Goal: Register for event/course

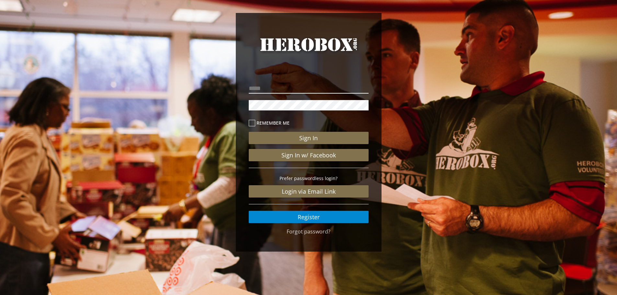
click at [266, 89] on input "email" at bounding box center [309, 88] width 120 height 10
drag, startPoint x: 347, startPoint y: 85, endPoint x: 40, endPoint y: 71, distance: 307.1
click at [51, 74] on div "**********" at bounding box center [308, 134] width 617 height 268
type input "**********"
click at [249, 132] on button "Sign In" at bounding box center [309, 138] width 120 height 12
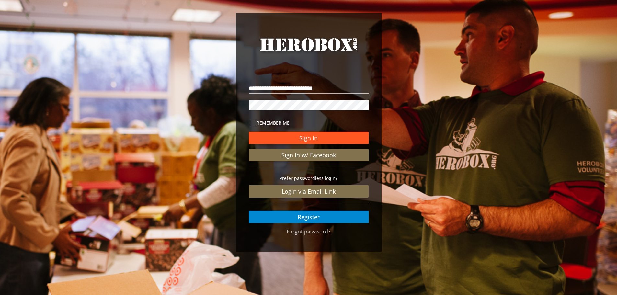
click at [313, 140] on button "Sign In" at bounding box center [309, 138] width 120 height 12
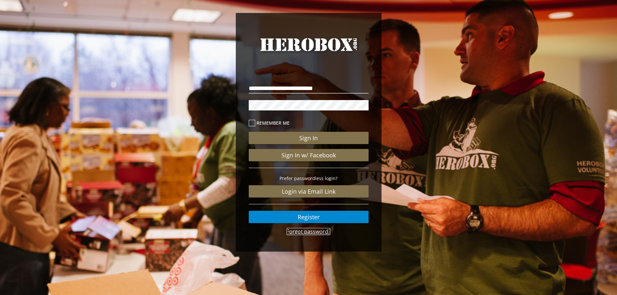
click at [295, 232] on link "Forgot password?" at bounding box center [309, 231] width 44 height 7
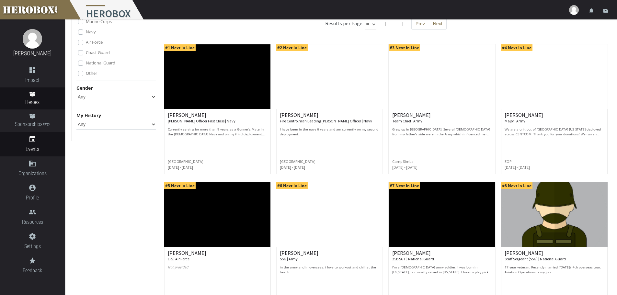
scroll to position [65, 0]
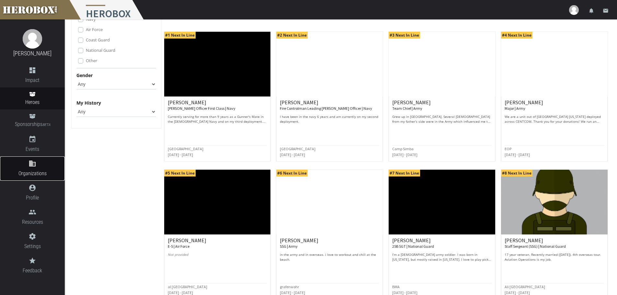
click at [30, 174] on span "Organizations" at bounding box center [32, 173] width 65 height 8
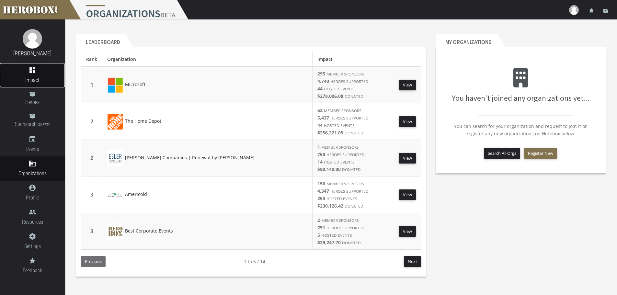
click at [31, 69] on icon "dashboard" at bounding box center [32, 70] width 65 height 8
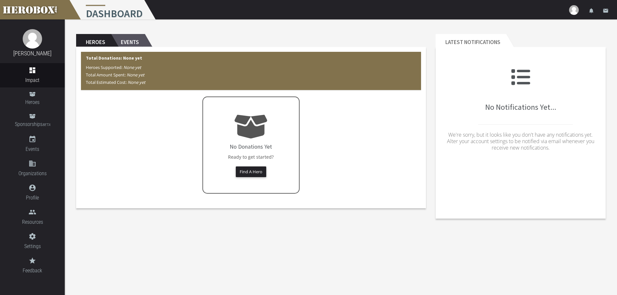
click at [134, 42] on h2 "Events" at bounding box center [128, 40] width 34 height 13
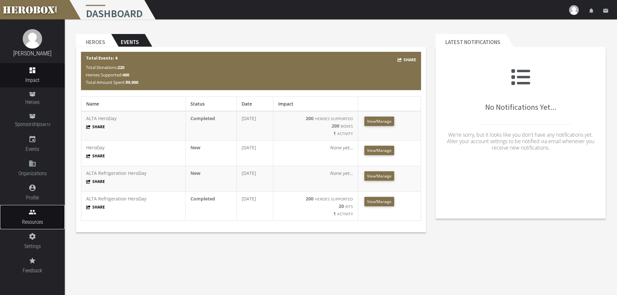
click at [30, 216] on link "people Resources" at bounding box center [32, 217] width 65 height 24
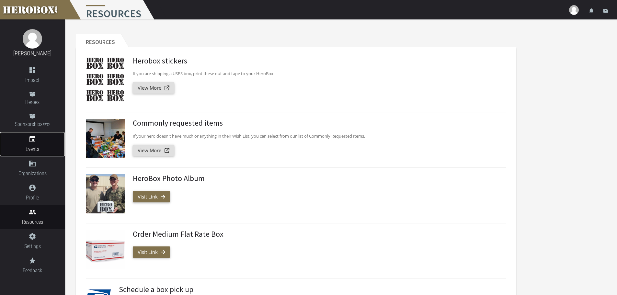
click at [32, 144] on link "event Events" at bounding box center [32, 144] width 65 height 24
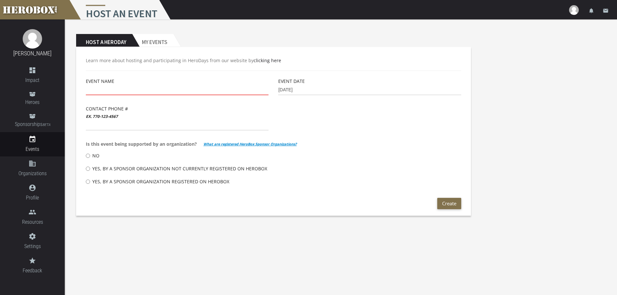
click at [134, 90] on input "text" at bounding box center [177, 90] width 183 height 10
type input "ALTA Refrigeration Hero Day"
click at [318, 94] on input "[DATE]" at bounding box center [369, 90] width 183 height 10
click at [301, 91] on input "[DATE]" at bounding box center [369, 90] width 183 height 10
click at [306, 89] on input "[DATE]" at bounding box center [369, 90] width 183 height 10
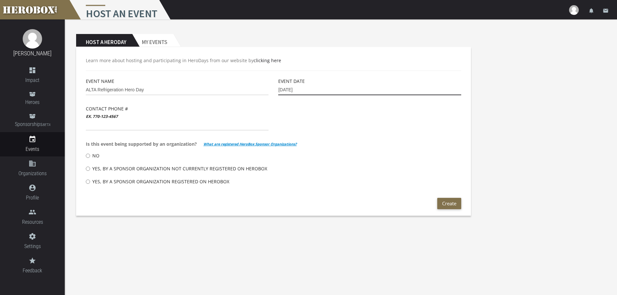
click at [279, 89] on input "[DATE]" at bounding box center [369, 90] width 183 height 10
drag, startPoint x: 307, startPoint y: 89, endPoint x: 257, endPoint y: 90, distance: 50.5
click at [257, 90] on div "Event Name ALTA Refrigeration Hero Day Event Date [DATE] Contact Phone # ex. [P…" at bounding box center [273, 137] width 385 height 120
click at [304, 90] on input "[DATE]" at bounding box center [369, 90] width 183 height 10
type input "[DATE]"
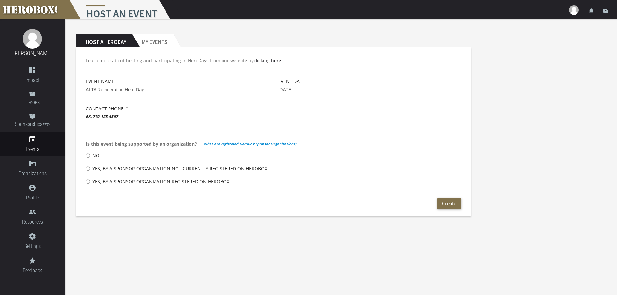
click at [105, 123] on input "text" at bounding box center [177, 125] width 183 height 10
type input "7706520985"
click at [244, 143] on b "What are registered HeroBox Sponsor Organizations?" at bounding box center [249, 143] width 93 height 7
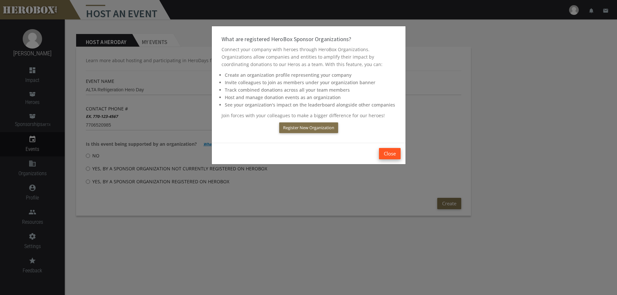
click at [389, 152] on button "Close" at bounding box center [390, 153] width 22 height 11
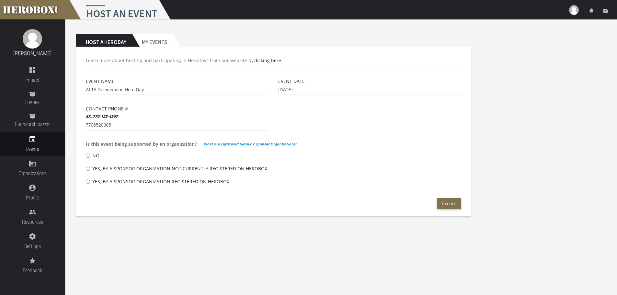
click at [93, 156] on label "No" at bounding box center [93, 155] width 14 height 13
click at [90, 156] on input "No" at bounding box center [88, 156] width 4 height 10
radio input "****"
click at [453, 201] on button "Create" at bounding box center [449, 203] width 24 height 11
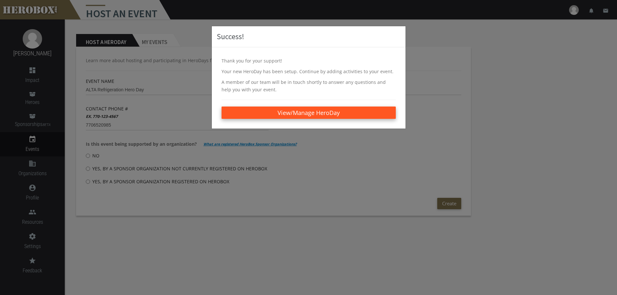
click at [306, 112] on link "View/Manage HeroDay" at bounding box center [309, 113] width 174 height 12
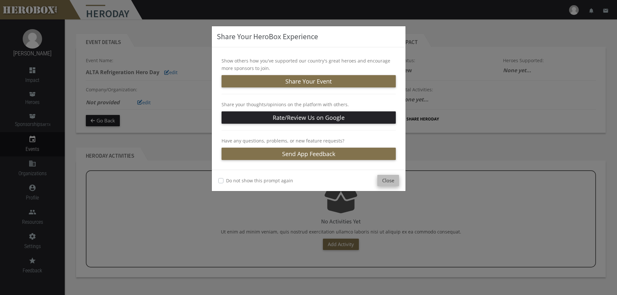
click at [392, 177] on button "Close" at bounding box center [388, 180] width 22 height 11
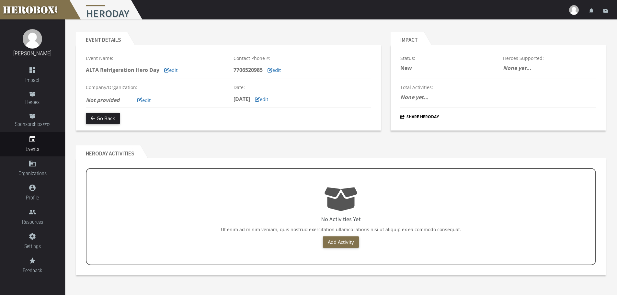
scroll to position [3, 0]
click at [342, 241] on link "Add Activity" at bounding box center [341, 241] width 36 height 11
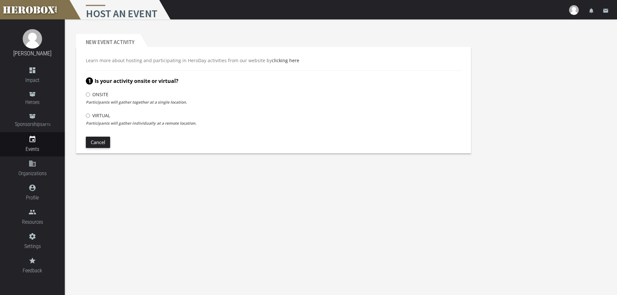
click at [101, 94] on label "Onsite" at bounding box center [97, 94] width 23 height 13
click at [90, 94] on input "Onsite" at bounding box center [88, 94] width 4 height 10
radio input "****"
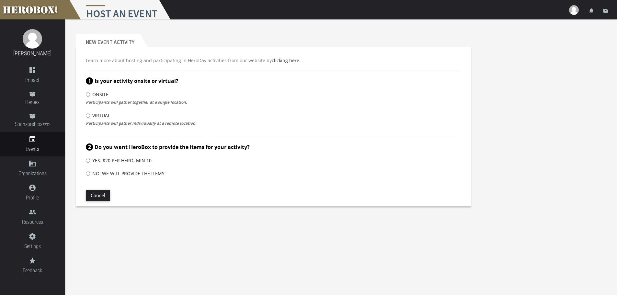
click at [142, 174] on label "No: We will provide the items" at bounding box center [125, 173] width 79 height 13
click at [90, 174] on input "No: We will provide the items" at bounding box center [88, 173] width 4 height 10
radio input "****"
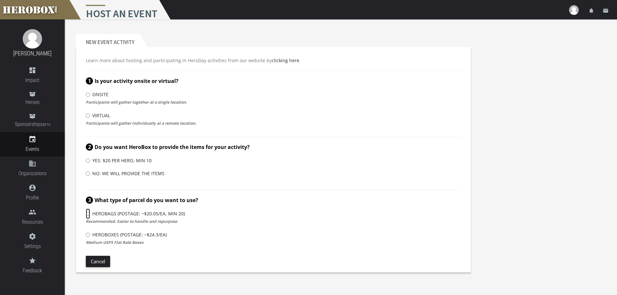
click at [88, 213] on input "HeroBags (Postage: ~$20.05/ea, min 20)" at bounding box center [88, 214] width 4 height 10
radio input "****"
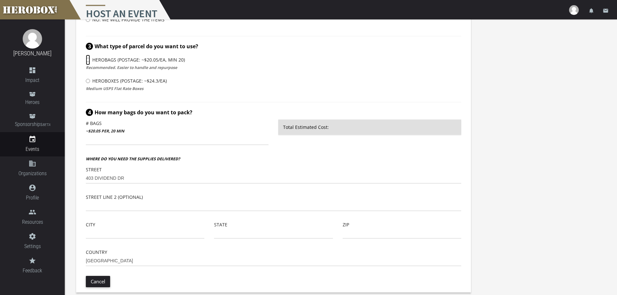
scroll to position [158, 0]
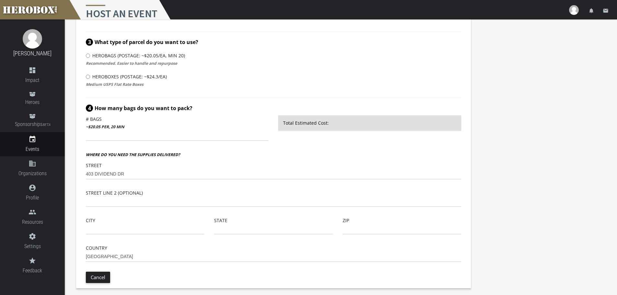
click at [318, 120] on p "Total Estimated Cost:" at bounding box center [369, 122] width 183 height 15
click at [123, 132] on input "number" at bounding box center [177, 136] width 183 height 10
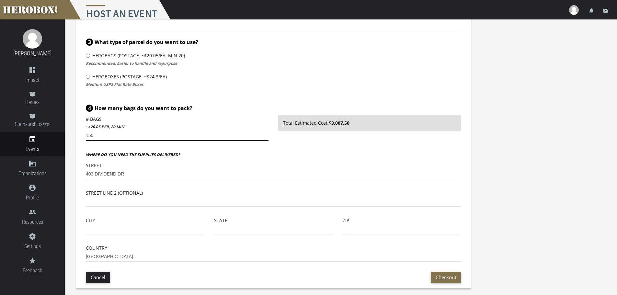
type input "150"
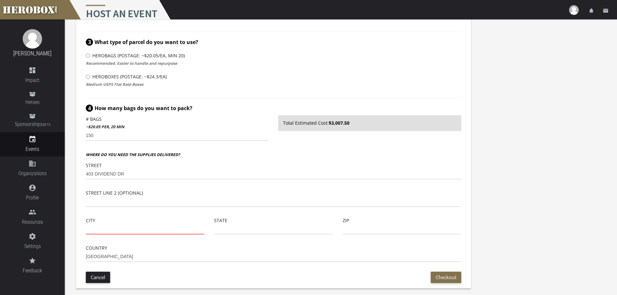
click at [127, 226] on input "text" at bounding box center [145, 229] width 119 height 10
type input "[GEOGRAPHIC_DATA]"
type input "[US_STATE]"
type input "30269"
click at [446, 277] on button "Checkout" at bounding box center [446, 277] width 30 height 11
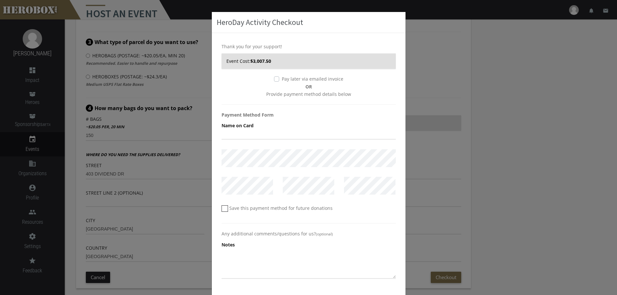
scroll to position [0, 0]
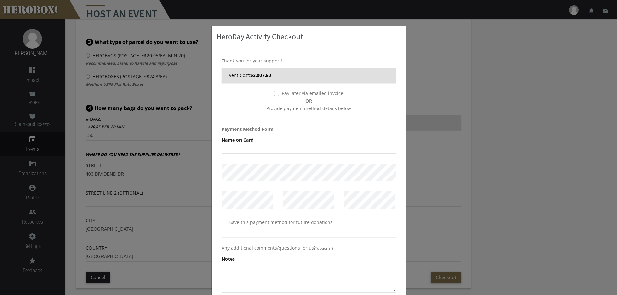
click at [282, 94] on label "Pay later via emailed invoice" at bounding box center [313, 92] width 62 height 7
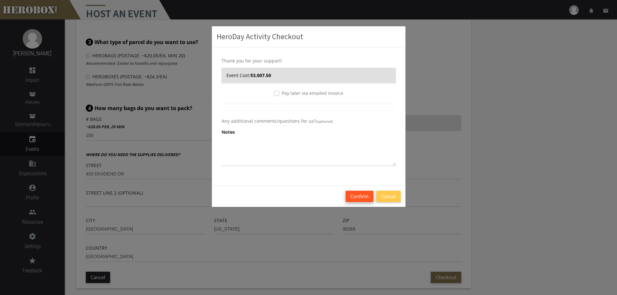
click at [364, 196] on button "Confirm" at bounding box center [360, 196] width 28 height 11
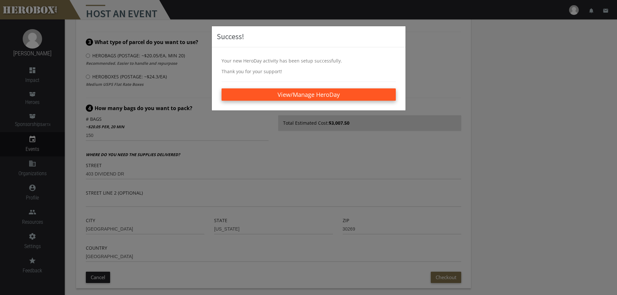
click at [303, 97] on link "View/Manage HeroDay" at bounding box center [309, 94] width 174 height 12
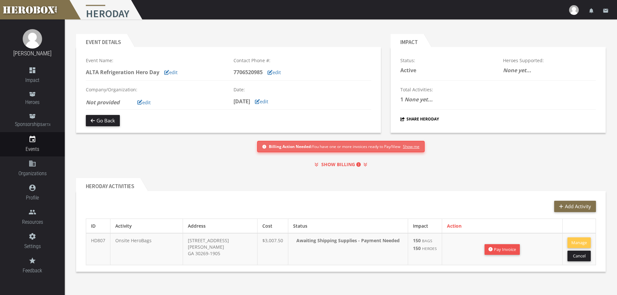
click at [413, 147] on span "Show me" at bounding box center [412, 146] width 17 height 7
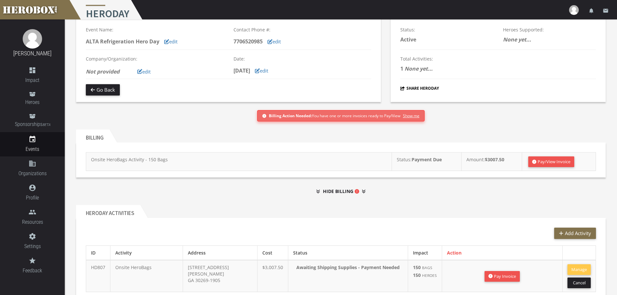
scroll to position [55, 0]
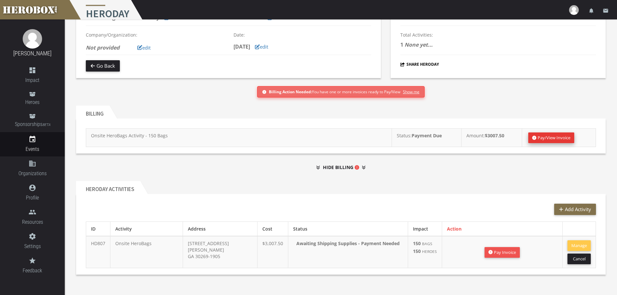
click at [548, 135] on link "Pay/View Invoice" at bounding box center [551, 137] width 46 height 11
